Goal: Information Seeking & Learning: Learn about a topic

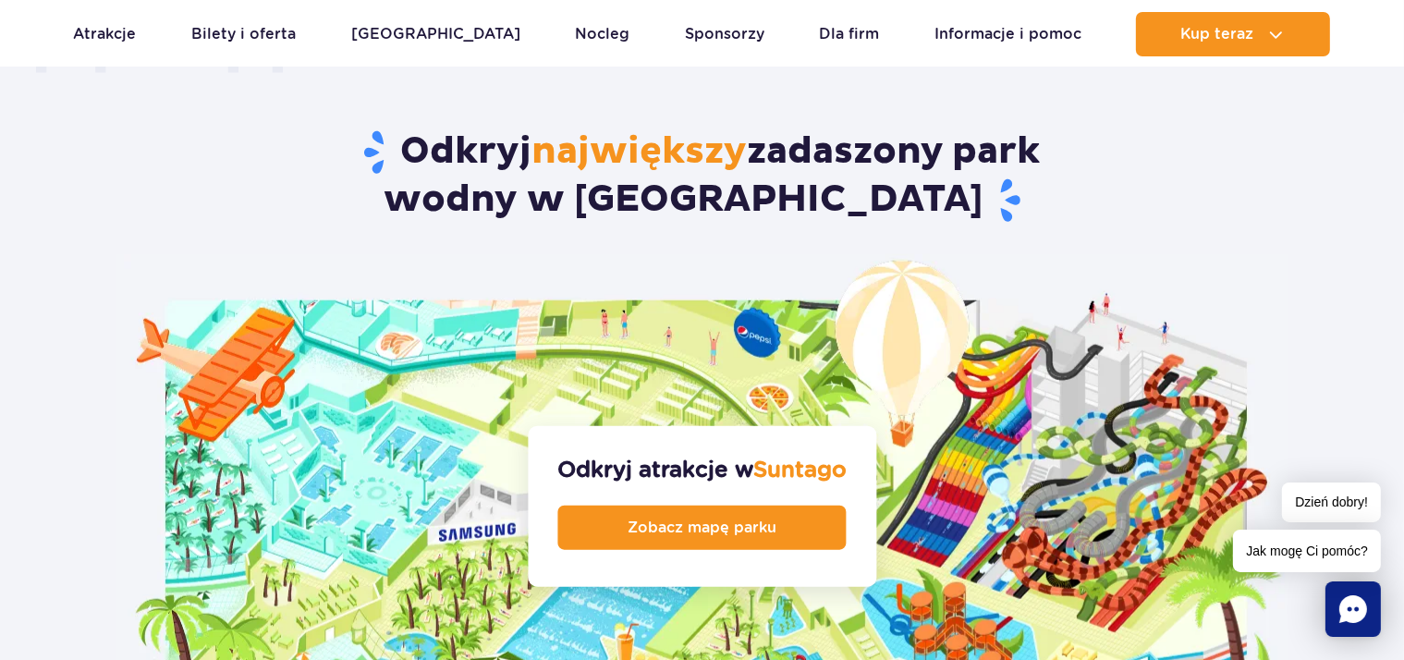
scroll to position [1953, 0]
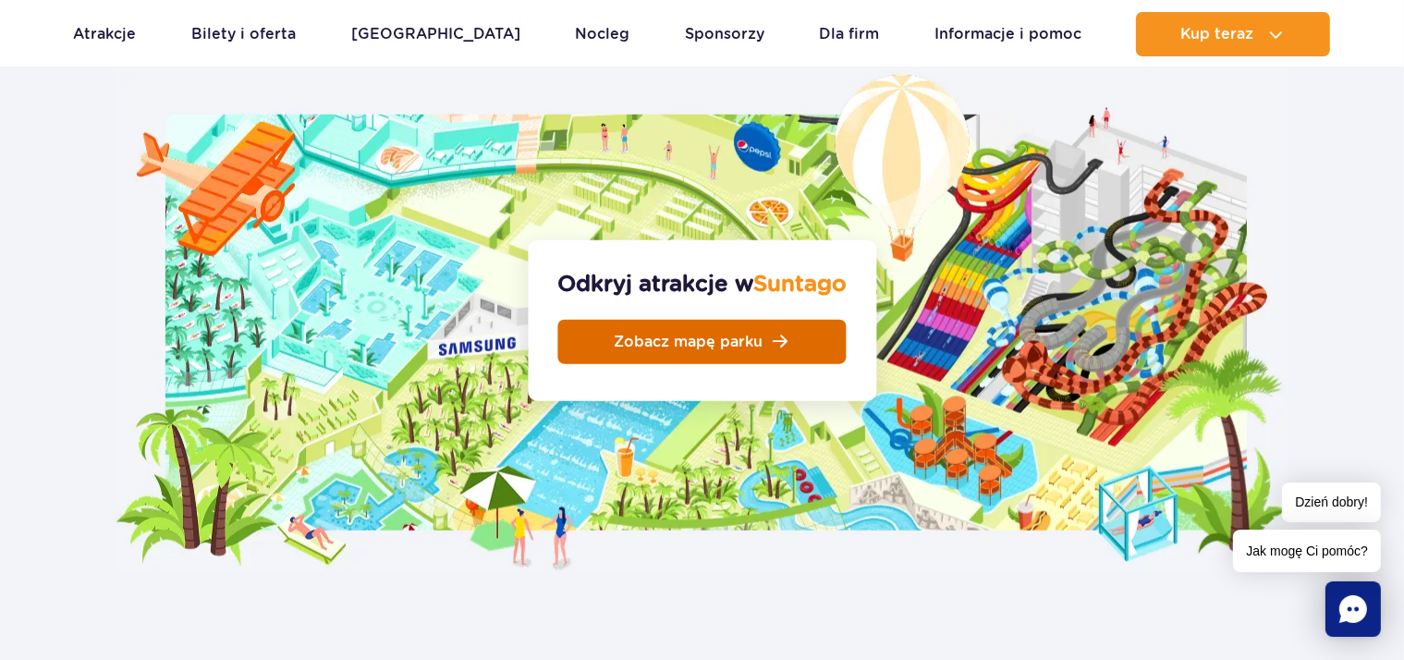
click at [814, 320] on link "Zobacz mapę parku" at bounding box center [702, 342] width 288 height 44
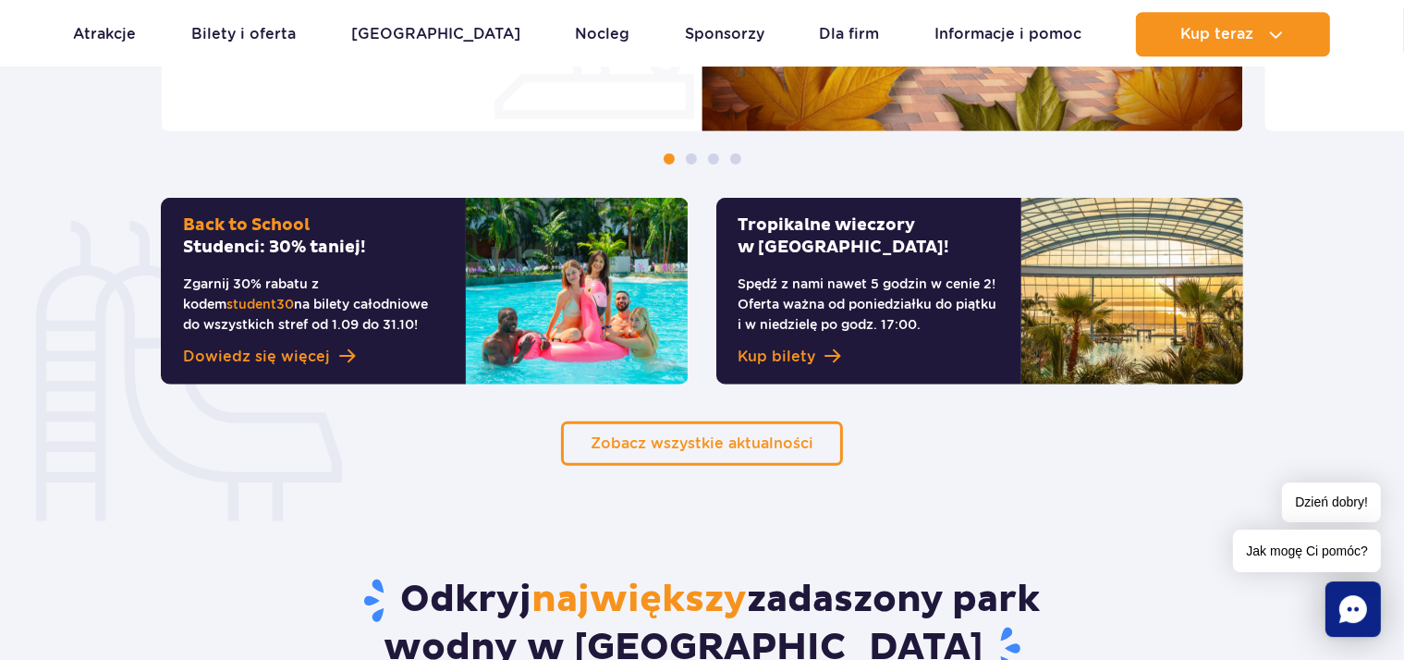
scroll to position [1073, 0]
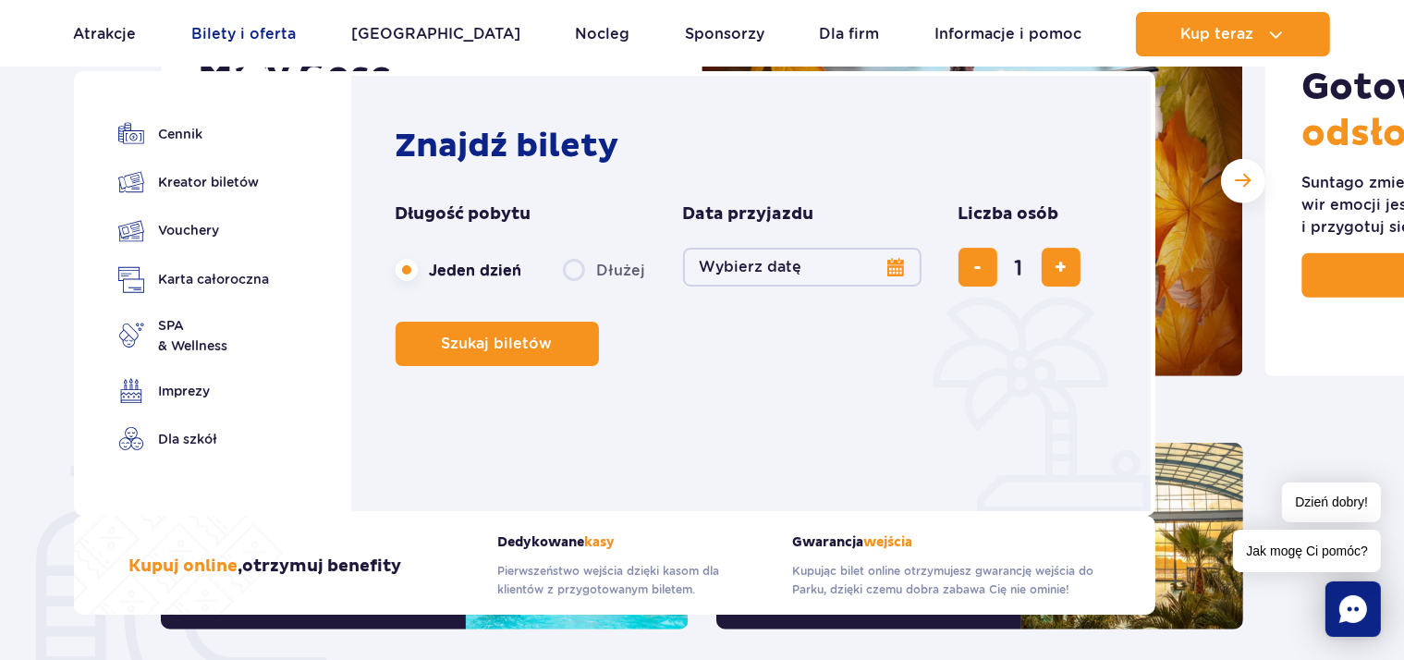
click at [245, 35] on link "Bilety i oferta" at bounding box center [243, 34] width 104 height 44
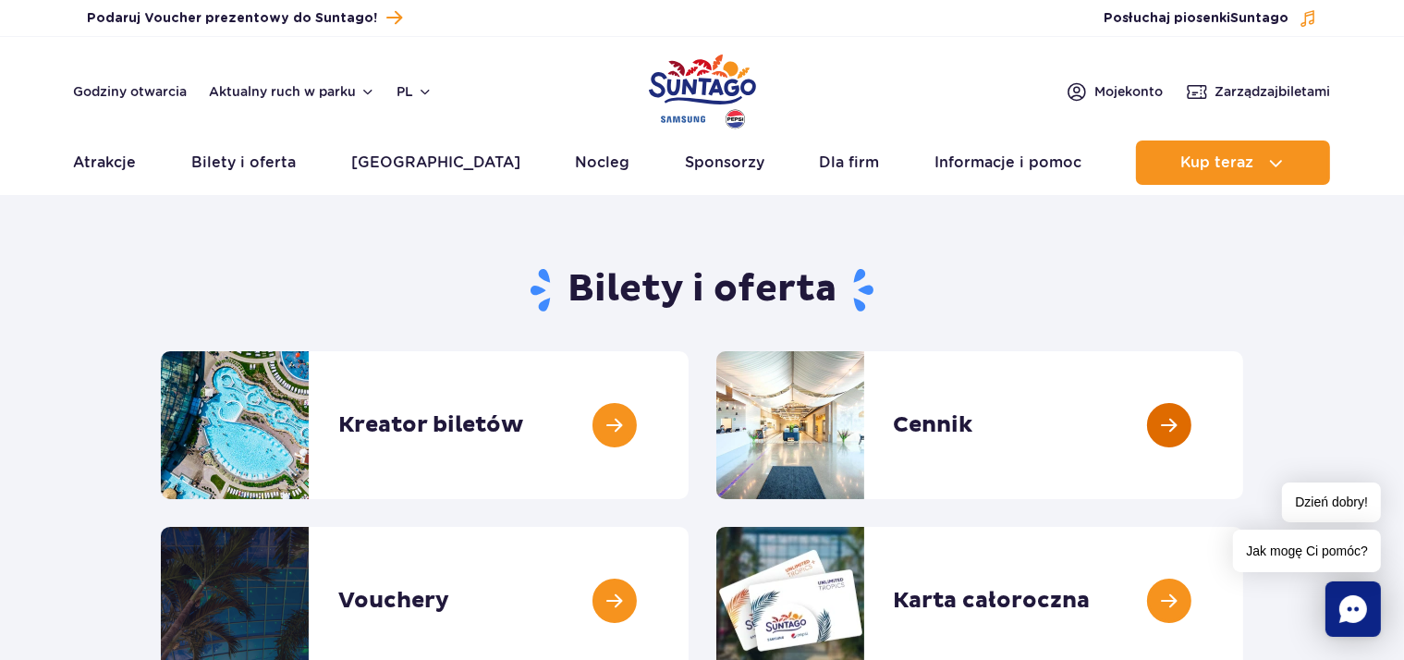
click at [1243, 423] on link at bounding box center [1243, 425] width 0 height 148
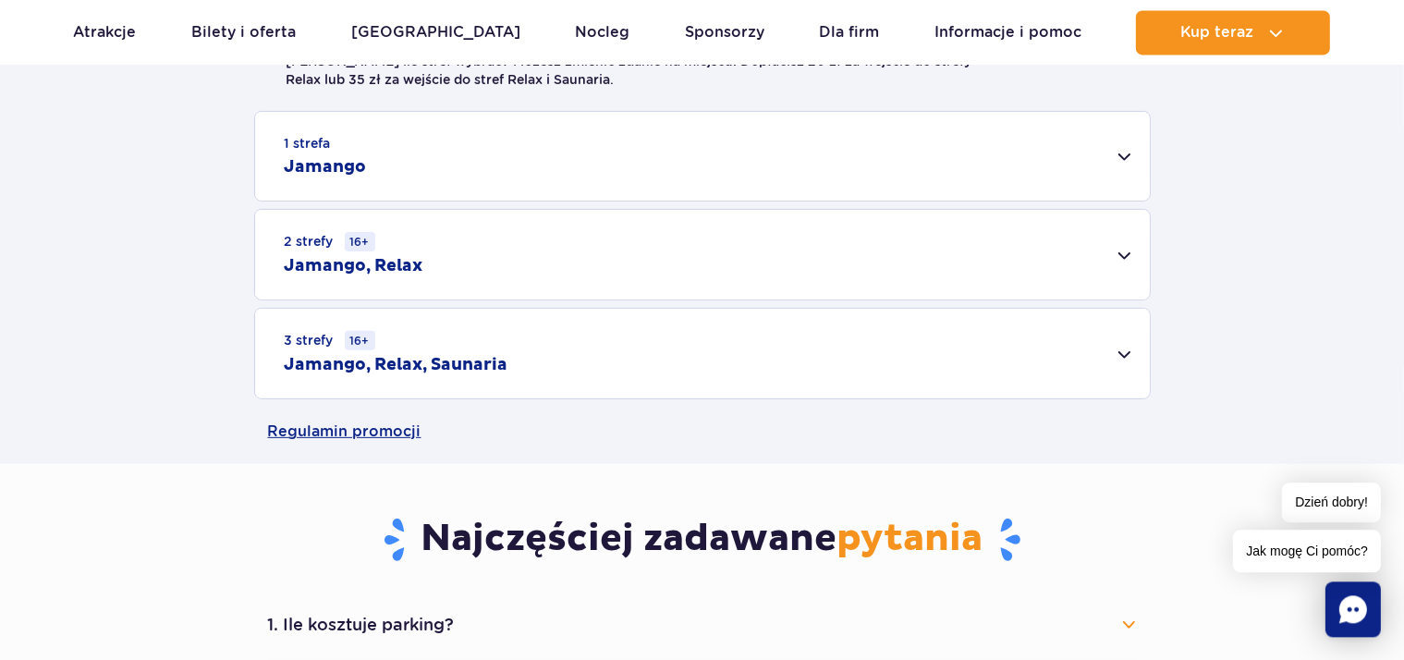
scroll to position [585, 0]
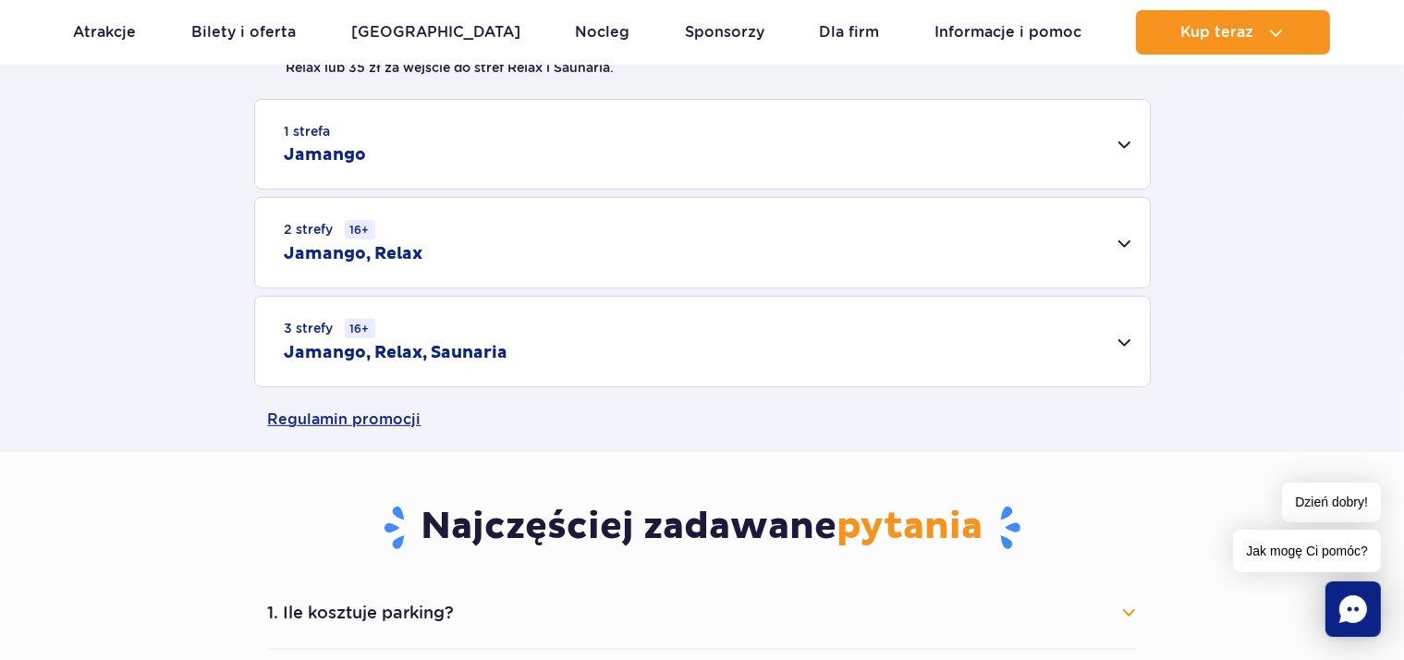
click at [425, 352] on h2 "Jamango, Relax, Saunaria" at bounding box center [397, 353] width 224 height 22
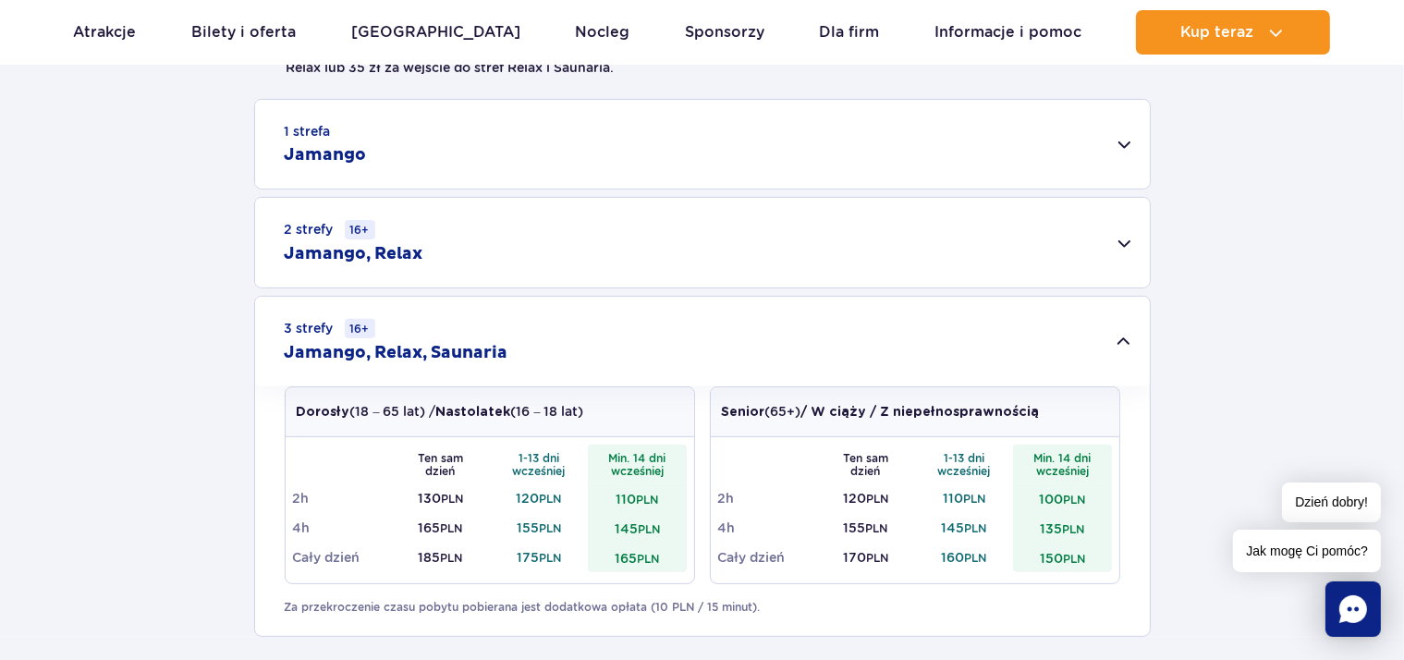
click at [540, 148] on div "1 strefa Jamango" at bounding box center [702, 144] width 895 height 89
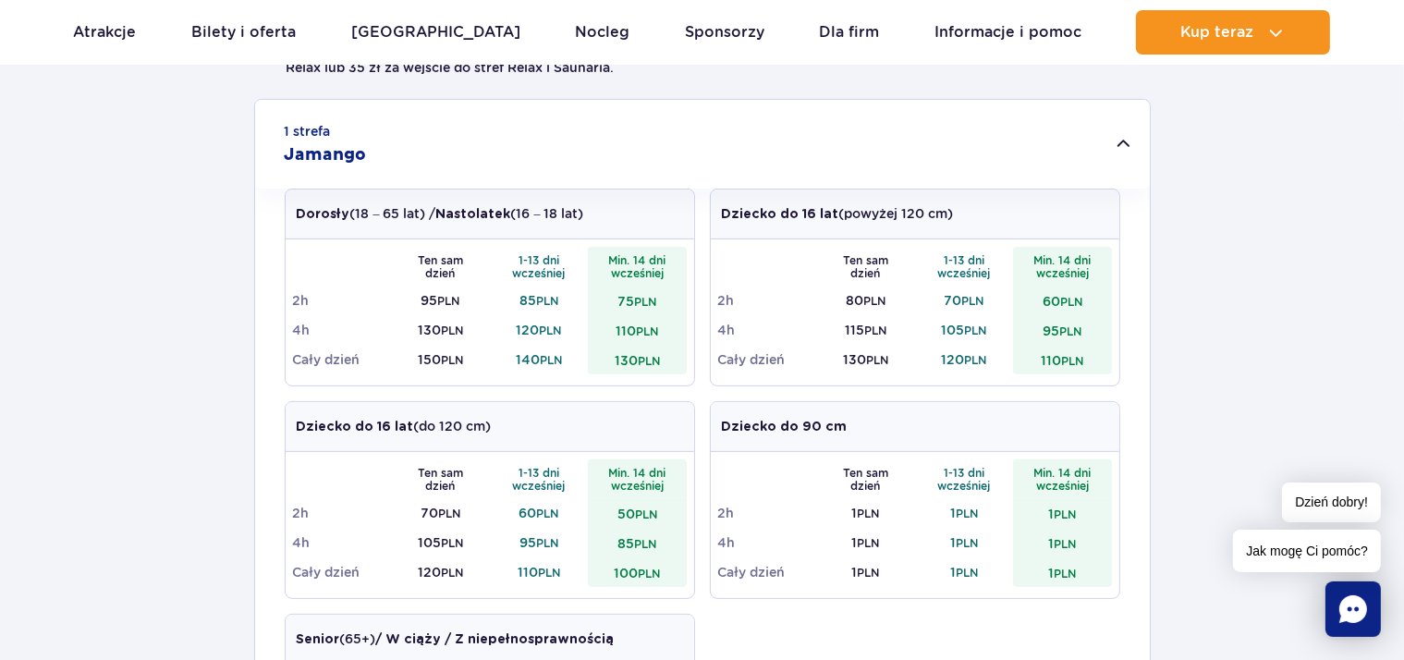
click at [540, 148] on div "1 strefa Jamango" at bounding box center [702, 144] width 895 height 89
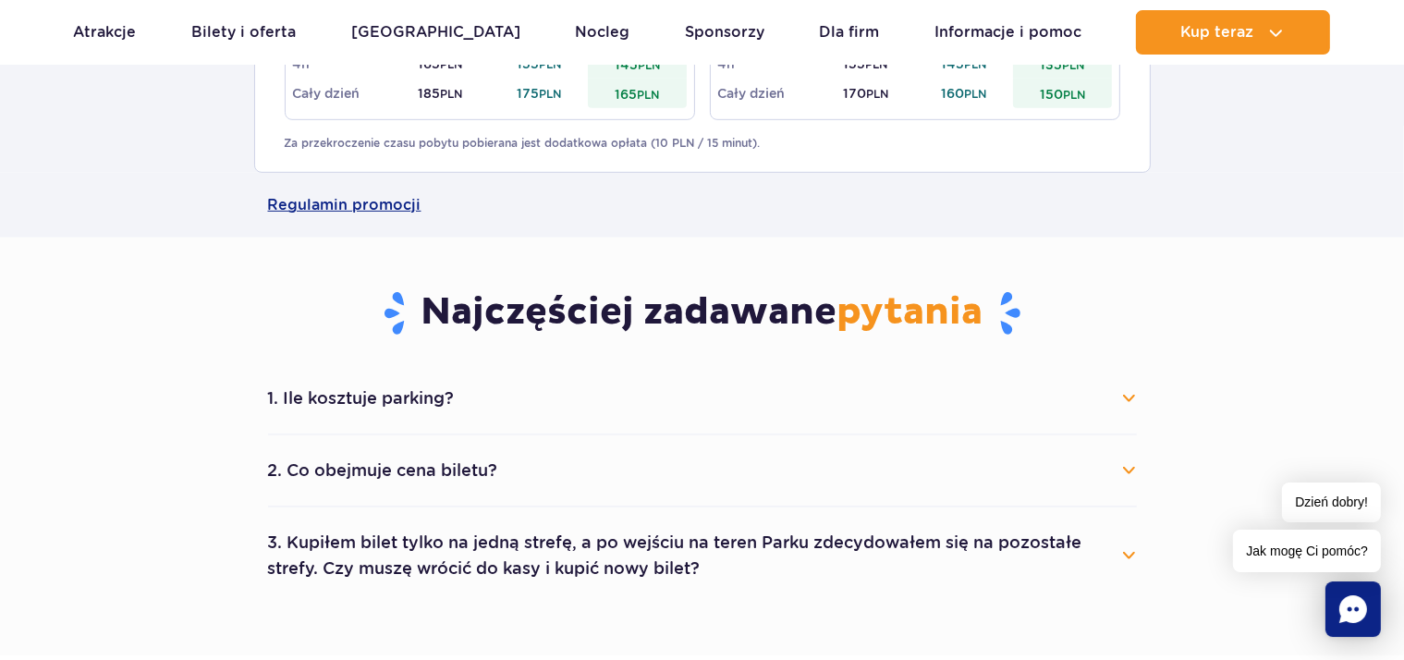
scroll to position [1073, 0]
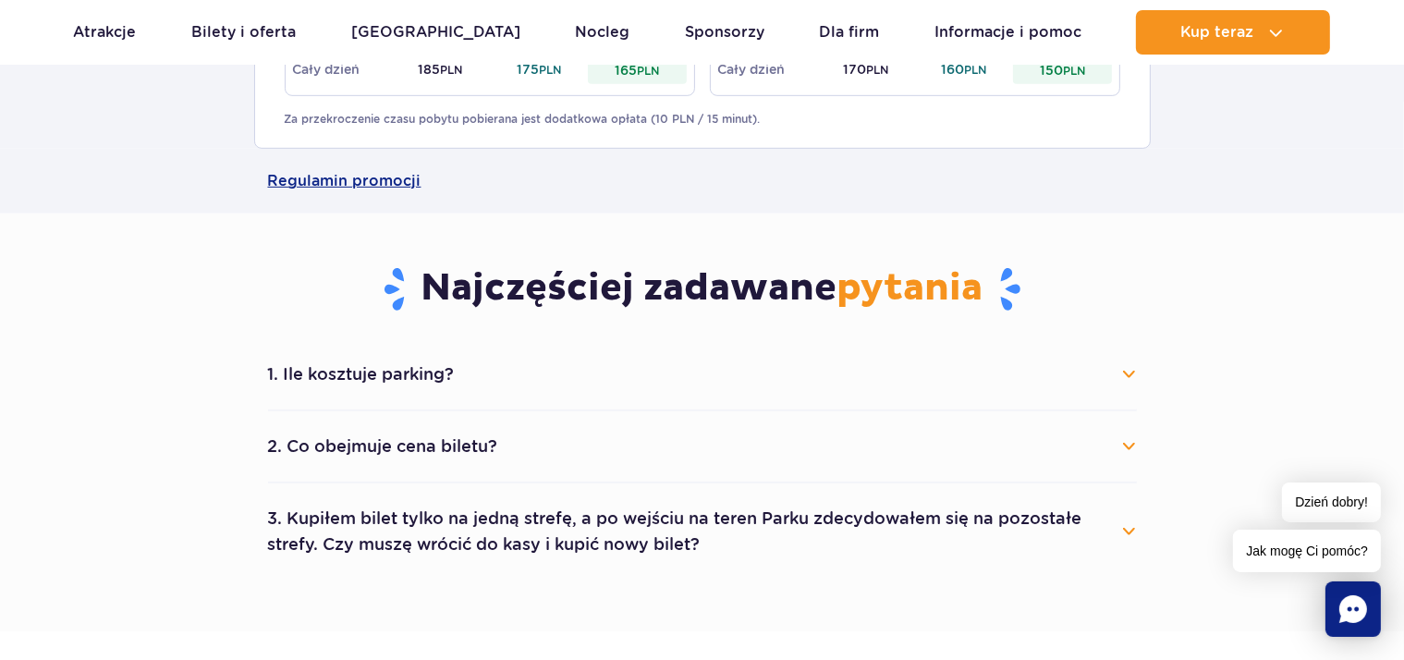
click at [480, 449] on button "2. Co obejmuje cena biletu?" at bounding box center [702, 446] width 869 height 41
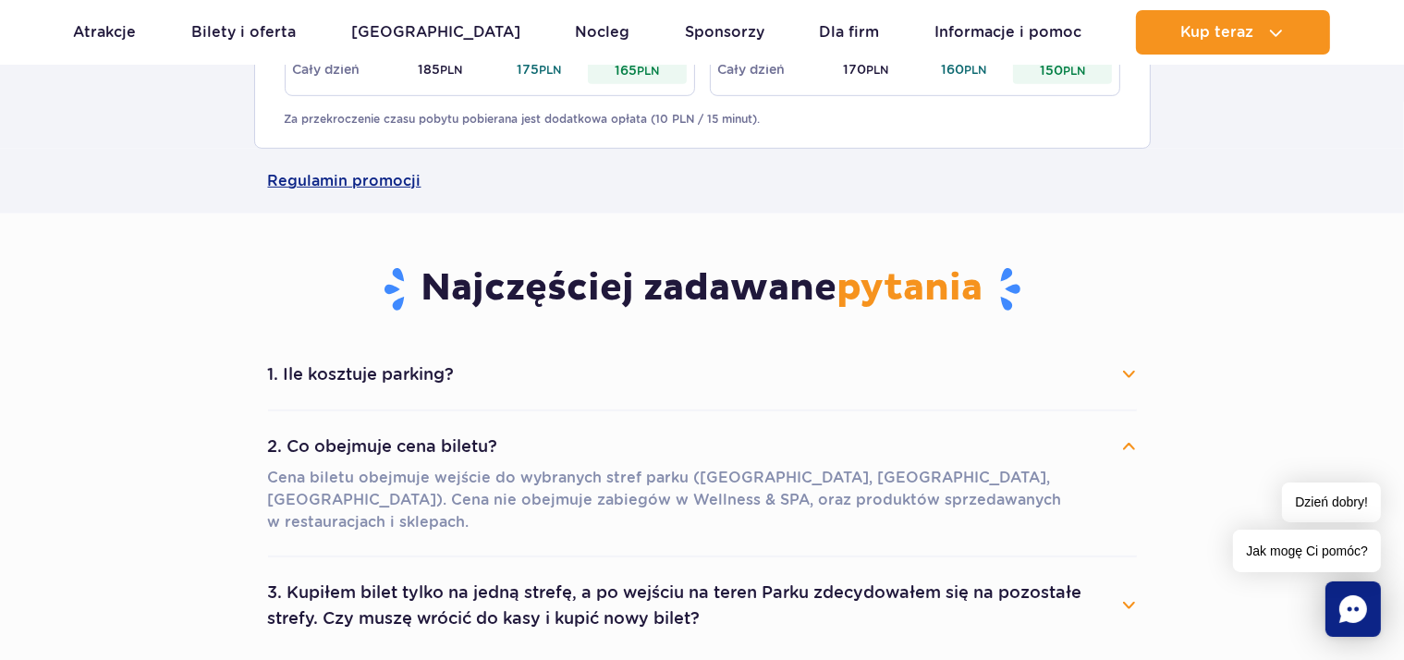
click at [412, 372] on button "1. Ile kosztuje parking?" at bounding box center [702, 374] width 869 height 41
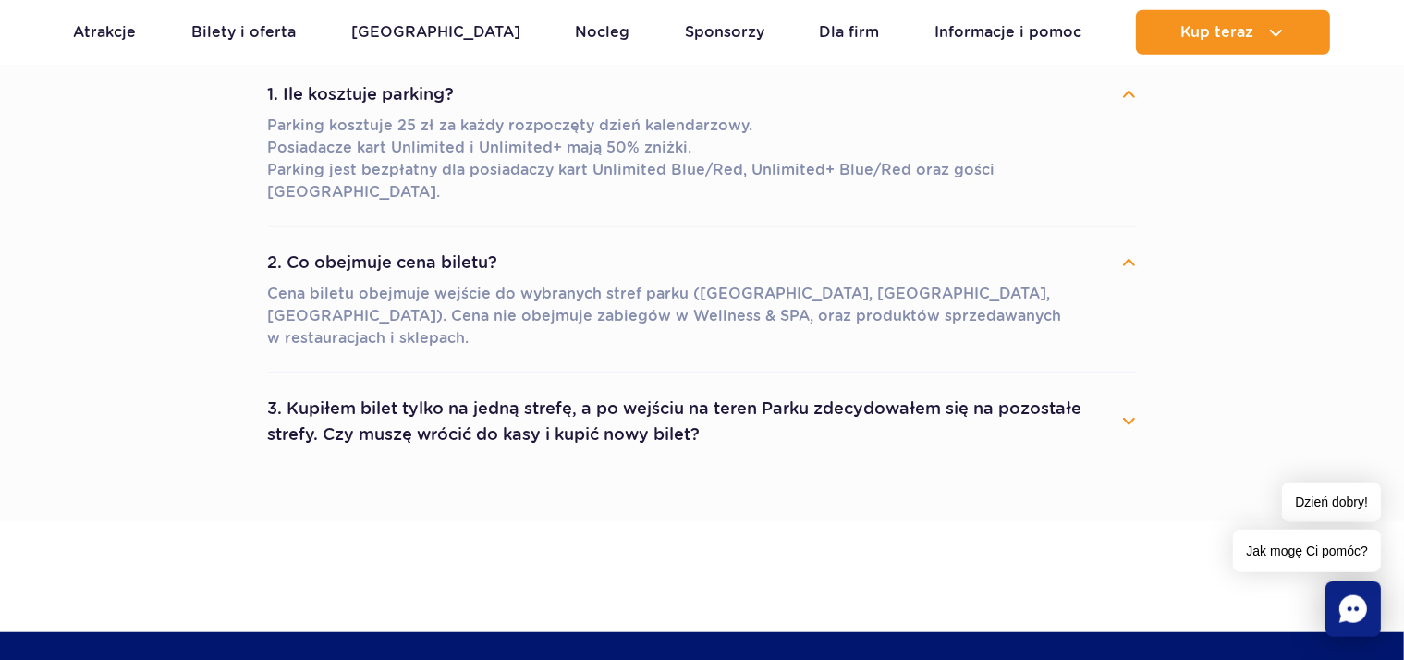
scroll to position [1366, 0]
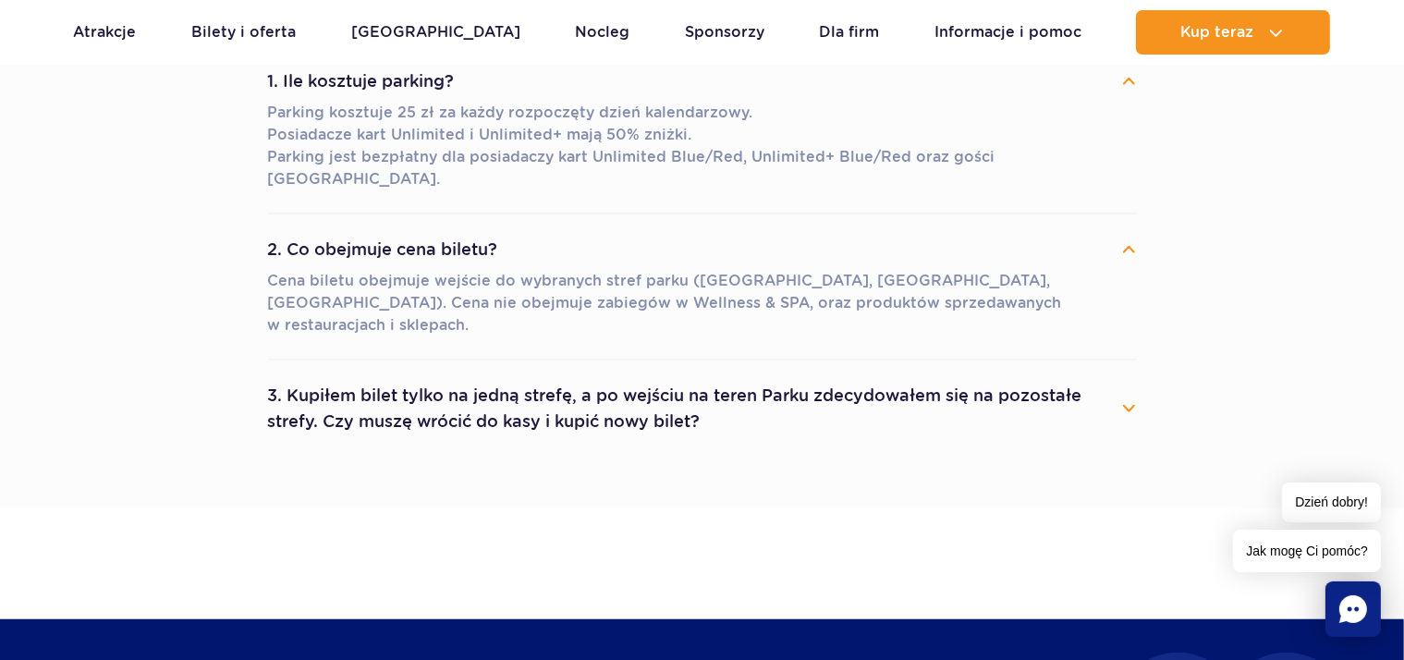
click at [342, 375] on button "3. Kupiłem bilet tylko na jedną strefę, a po wejściu na teren Parku zdecydowałe…" at bounding box center [702, 408] width 869 height 67
